Goal: Obtain resource: Download file/media

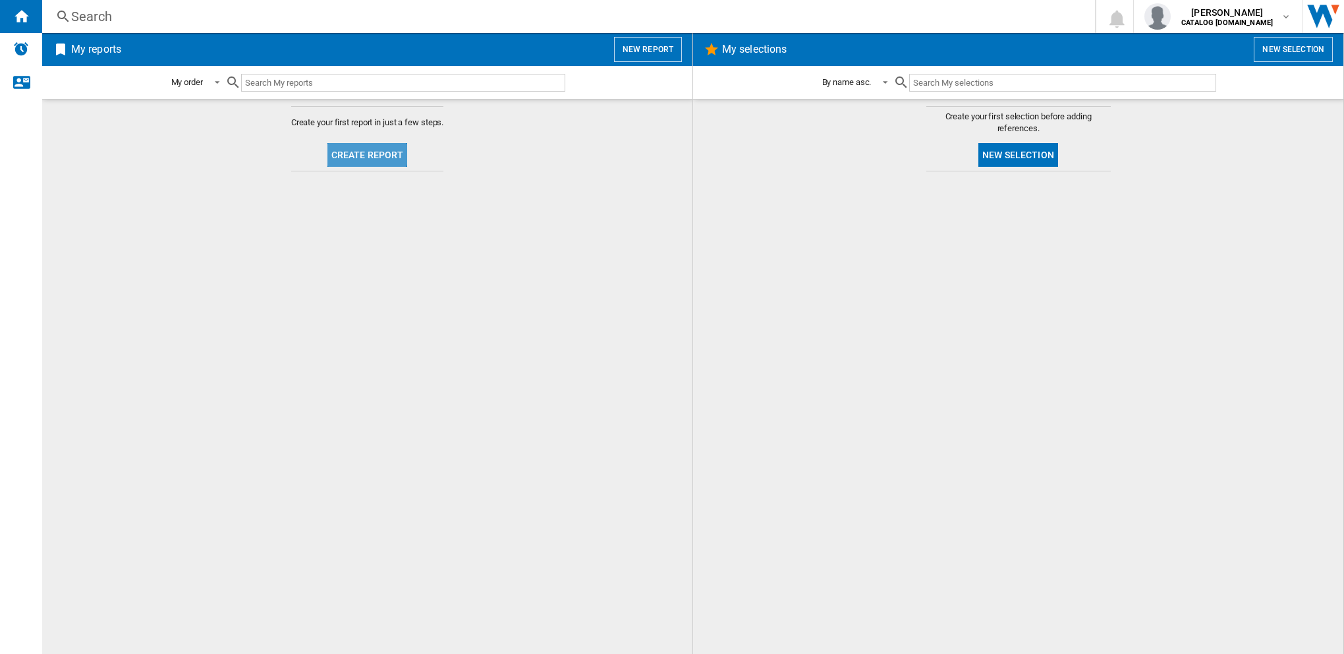
click at [355, 153] on button "Create report" at bounding box center [367, 155] width 80 height 24
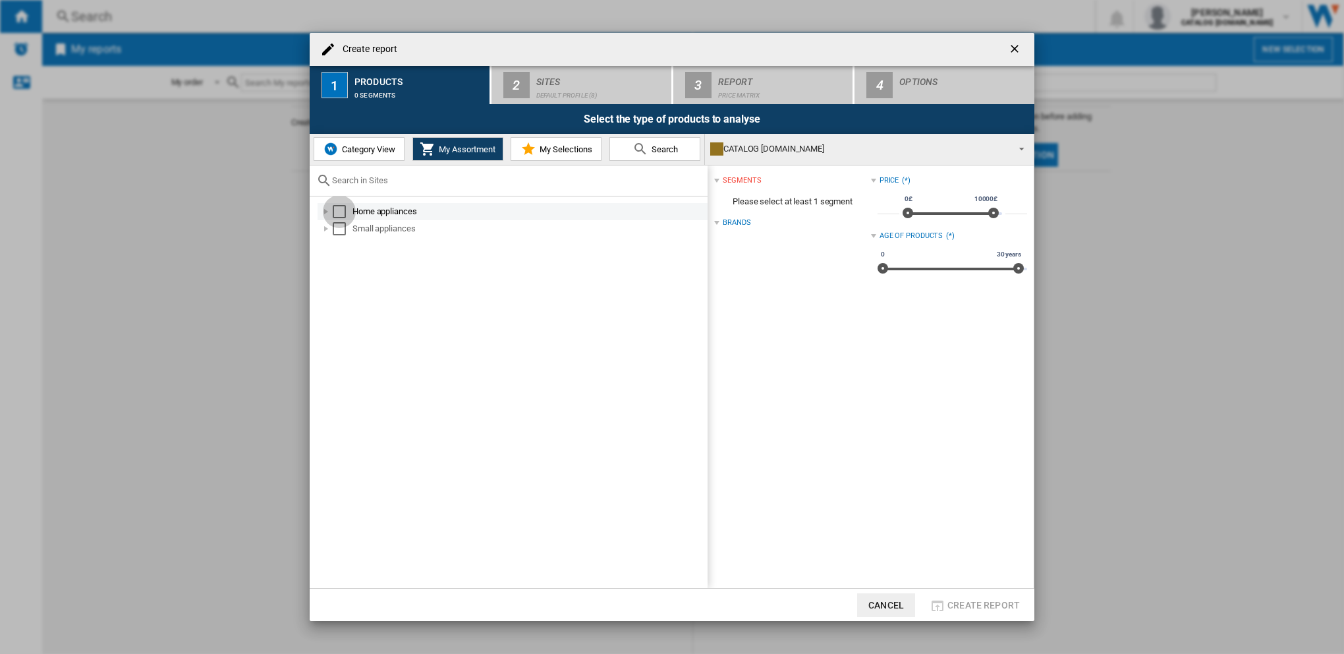
click at [340, 214] on div "Select" at bounding box center [339, 211] width 13 height 13
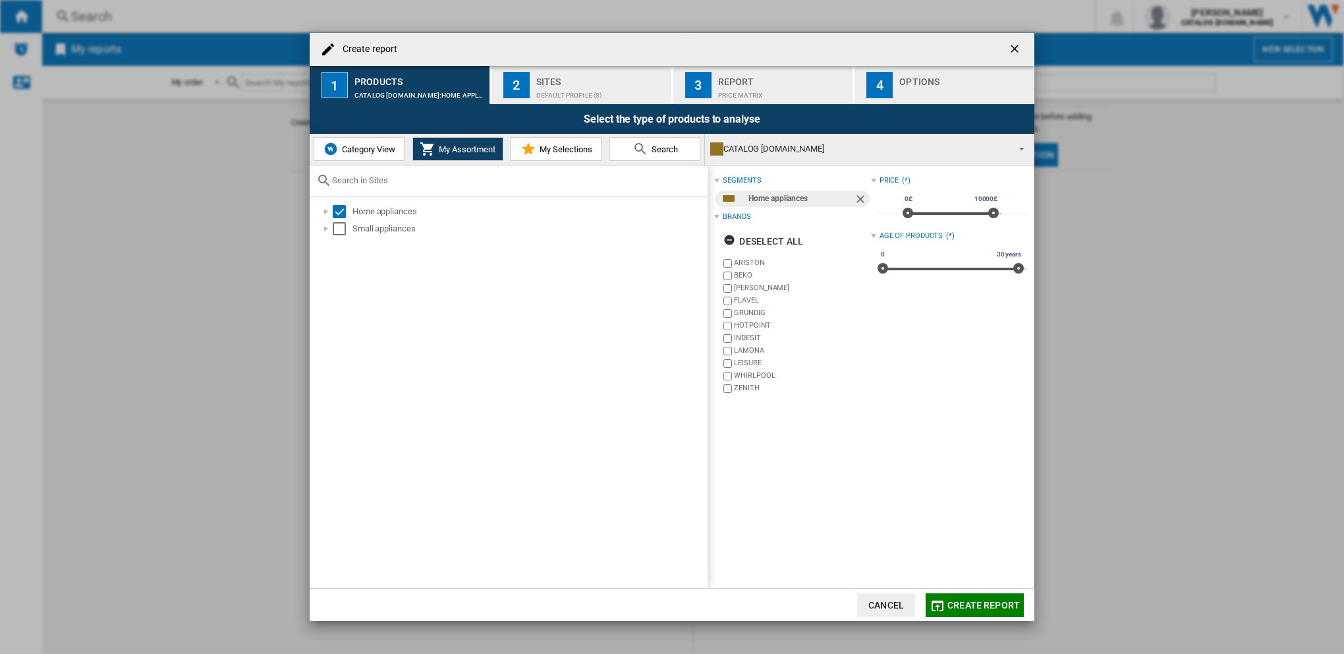
click at [561, 150] on span "My Selections" at bounding box center [564, 149] width 56 height 10
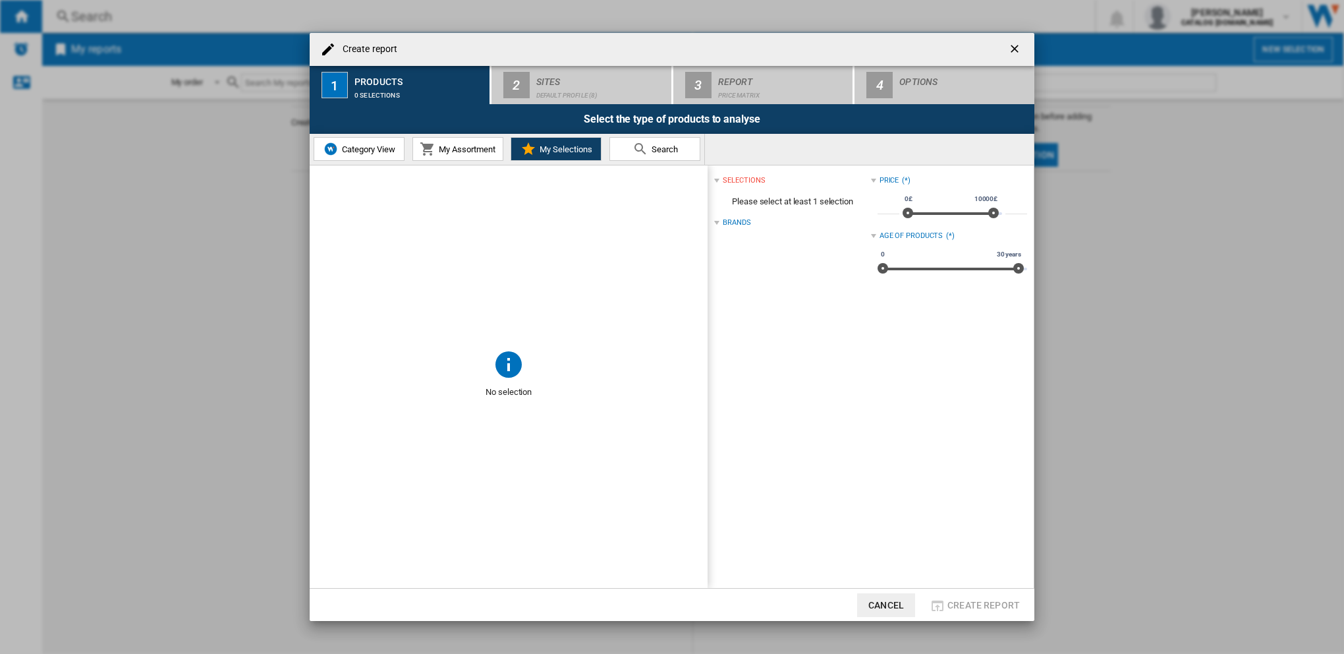
click at [458, 148] on span "My Assortment" at bounding box center [466, 149] width 60 height 10
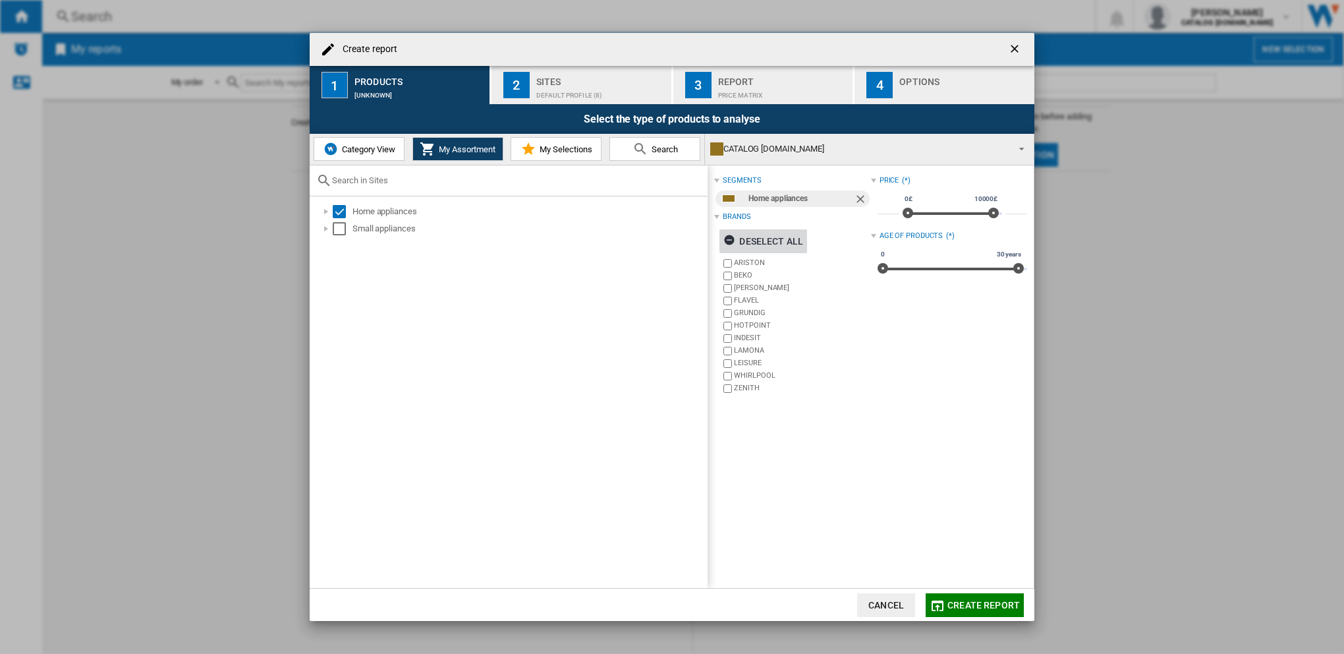
click at [731, 239] on ng-md-icon "button" at bounding box center [731, 242] width 16 height 16
click at [741, 87] on div "Price Matrix" at bounding box center [783, 92] width 130 height 14
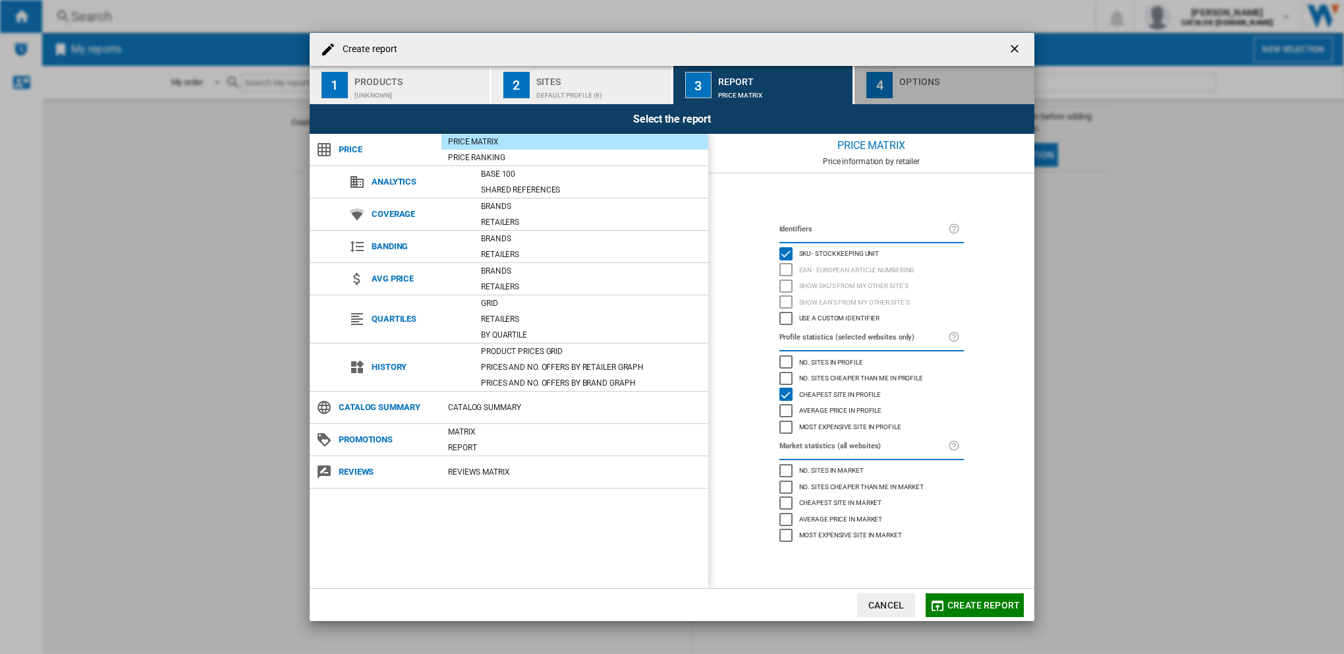
click at [925, 89] on div "button" at bounding box center [964, 92] width 130 height 14
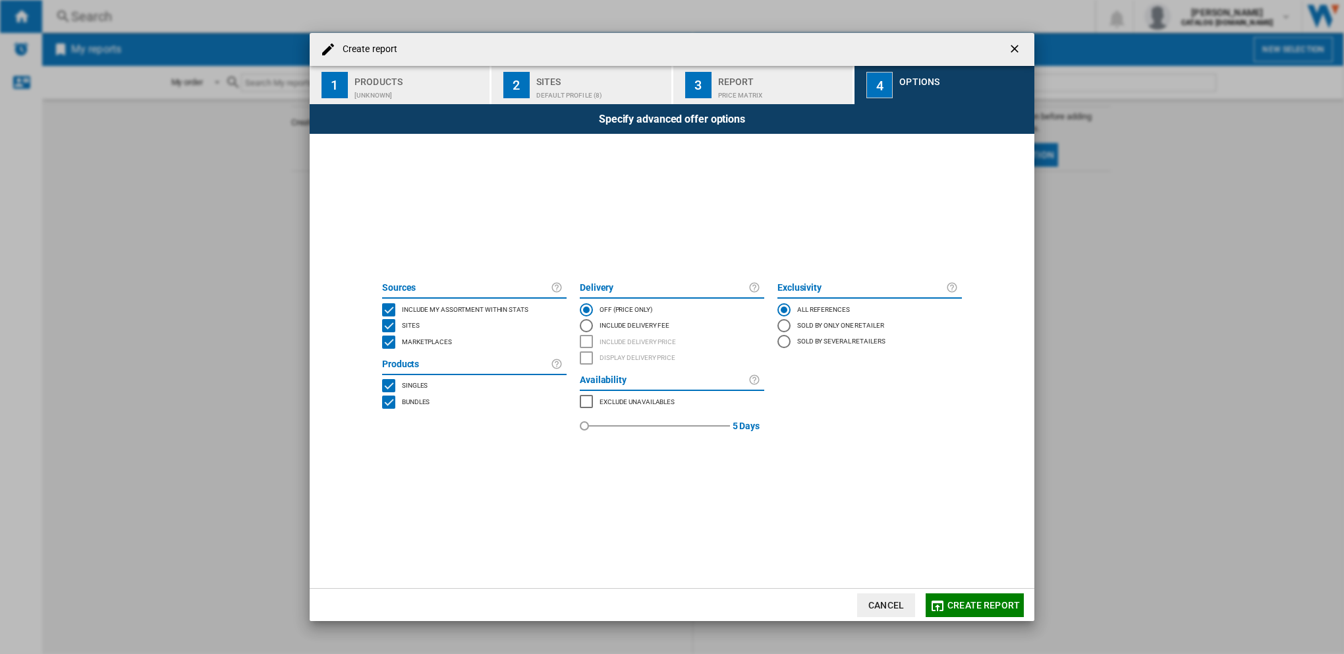
click at [408, 85] on div "[UNKNOWN]" at bounding box center [420, 92] width 130 height 14
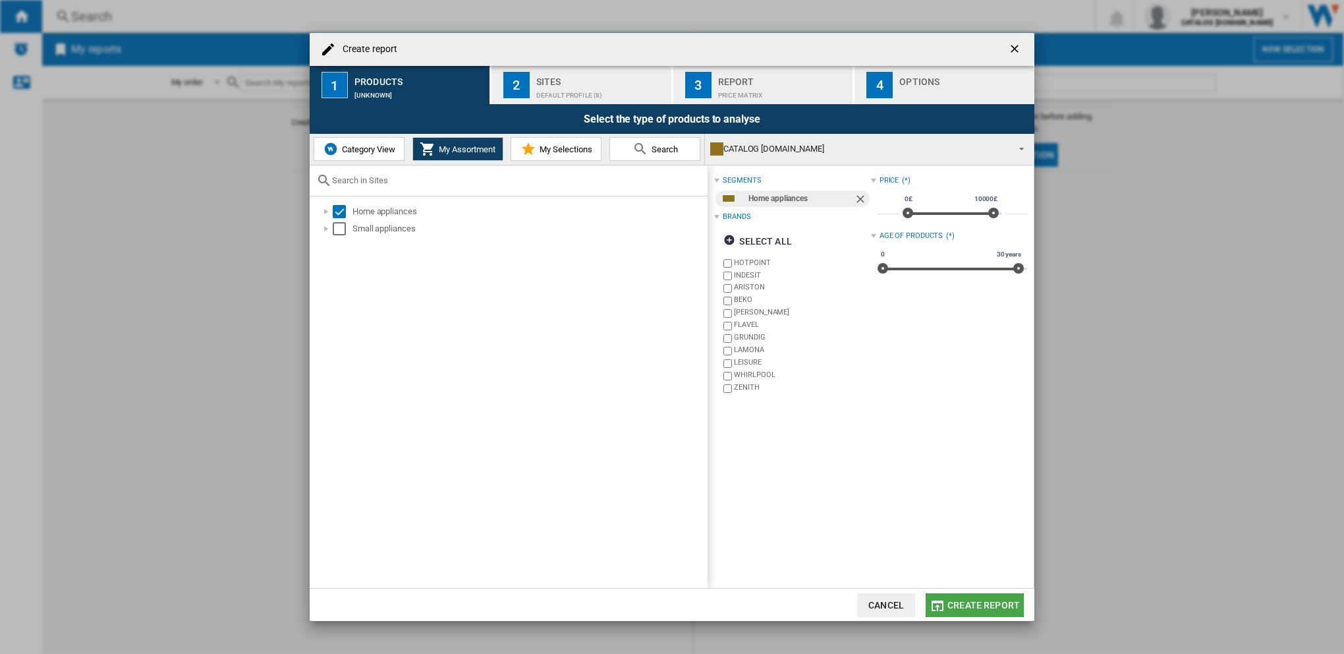
click at [957, 606] on span "Create report" at bounding box center [984, 605] width 72 height 11
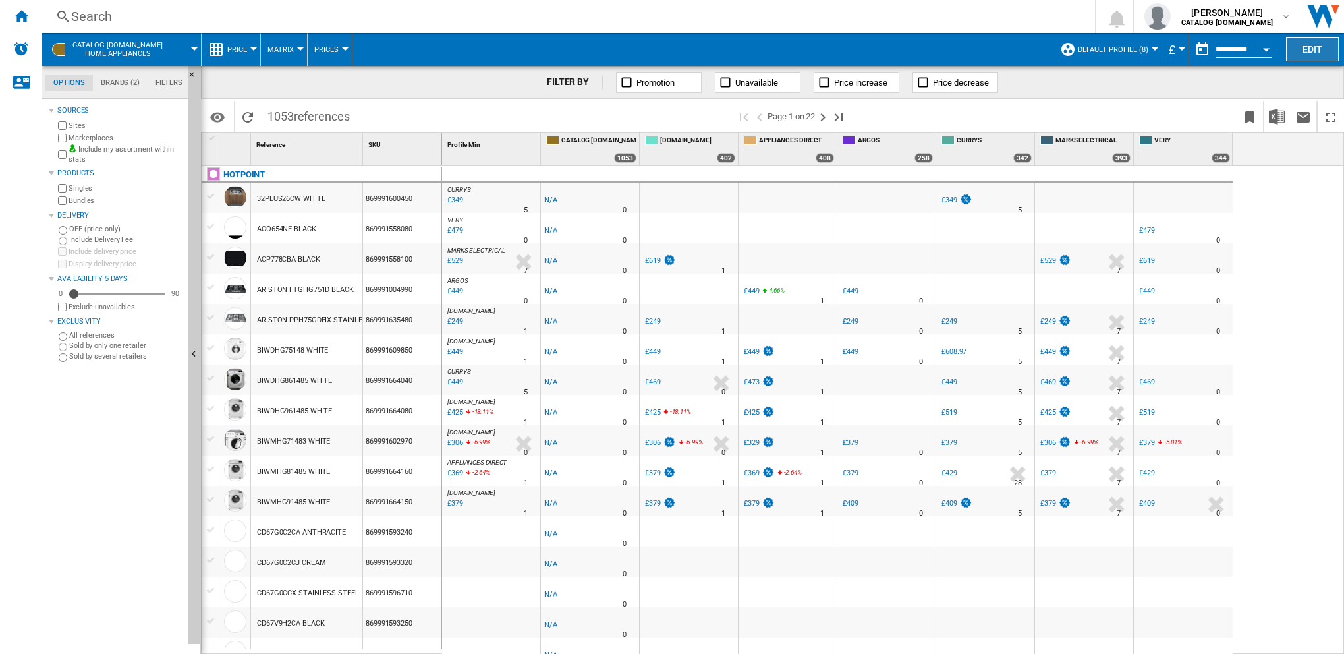
click at [1311, 51] on button "Edit" at bounding box center [1312, 49] width 53 height 24
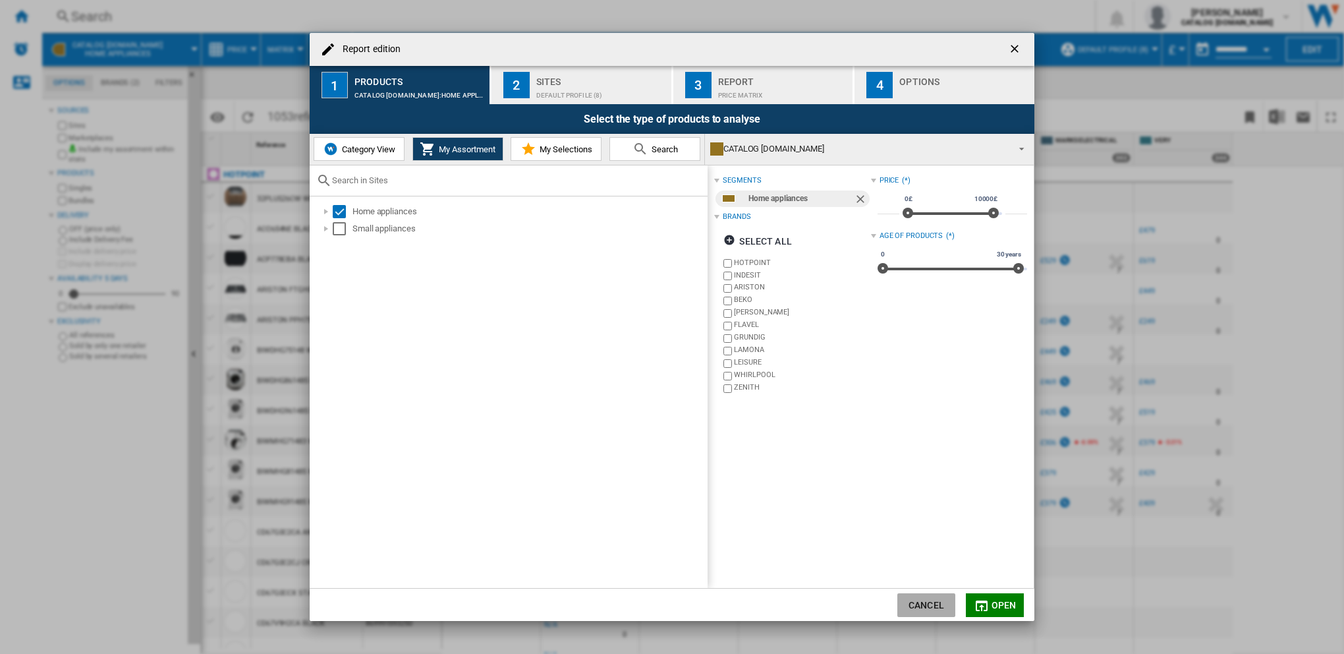
click at [922, 602] on button "Cancel" at bounding box center [926, 605] width 58 height 24
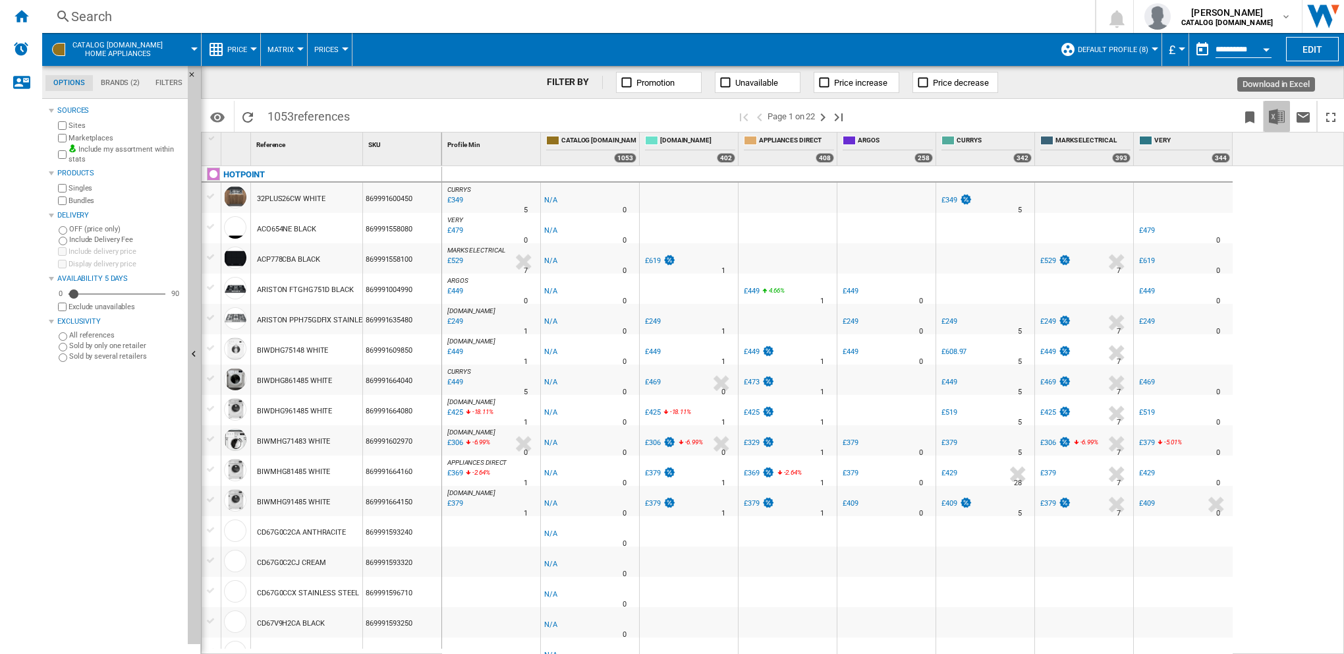
click at [1276, 112] on img "Download in Excel" at bounding box center [1277, 117] width 16 height 16
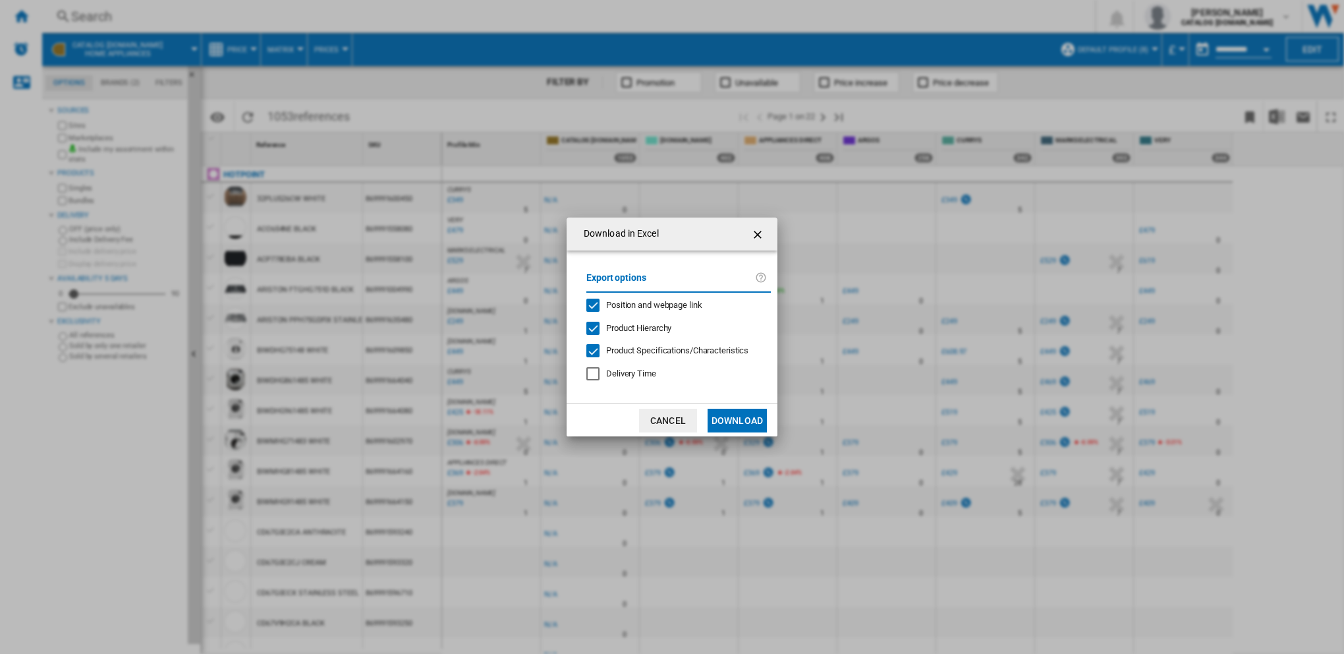
click at [733, 422] on button "Download" at bounding box center [737, 421] width 59 height 24
